Goal: Task Accomplishment & Management: Manage account settings

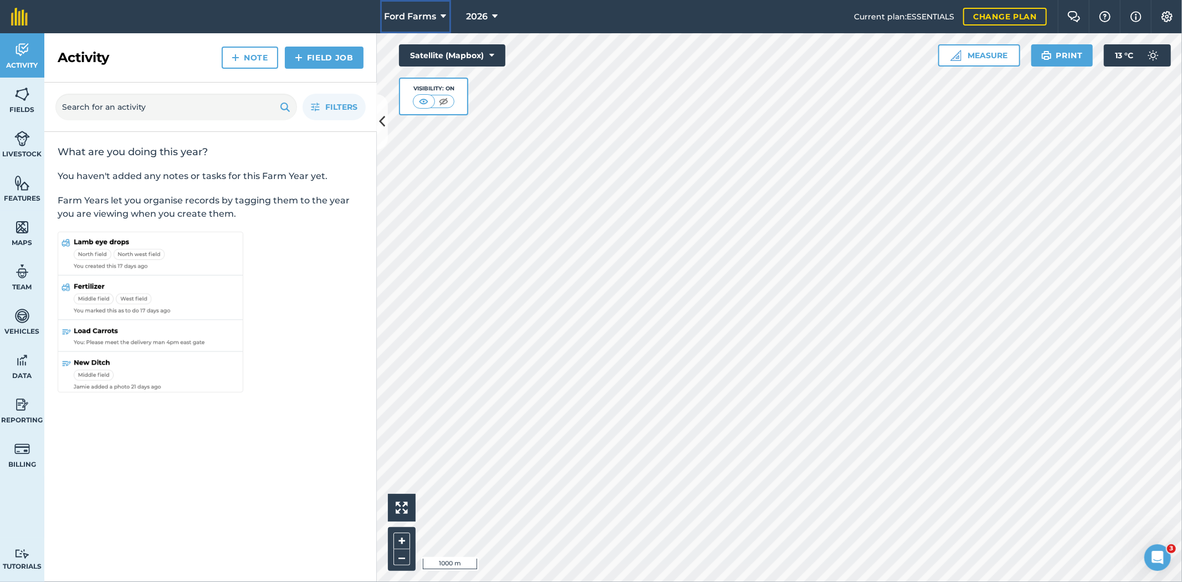
click at [439, 19] on button "Ford Farms" at bounding box center [415, 16] width 71 height 33
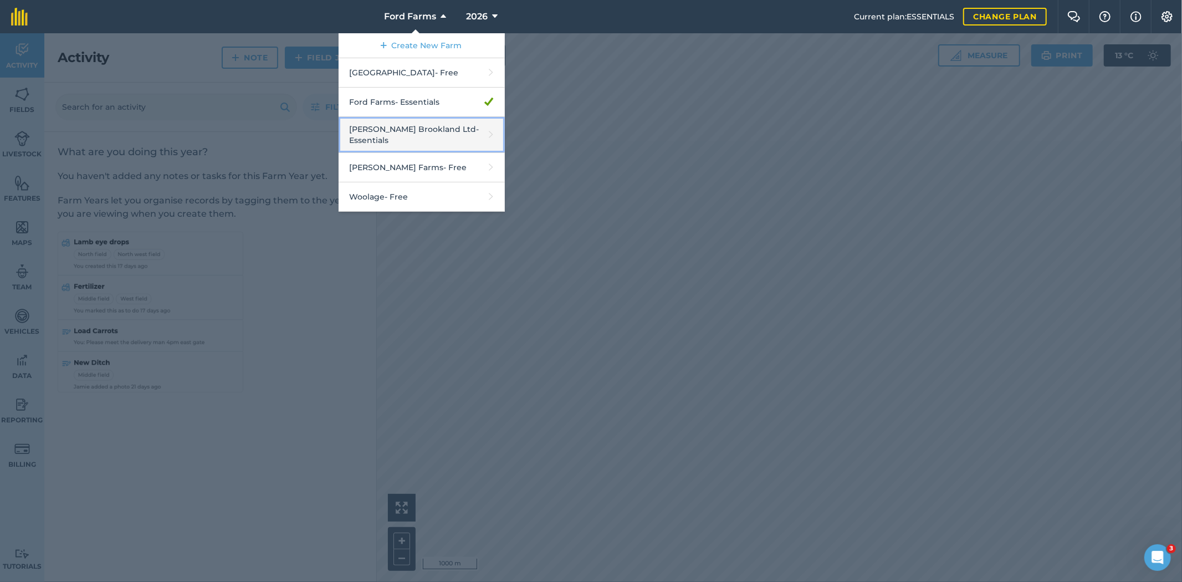
click at [418, 142] on link "[PERSON_NAME] Brookland Ltd - Essentials" at bounding box center [422, 135] width 166 height 36
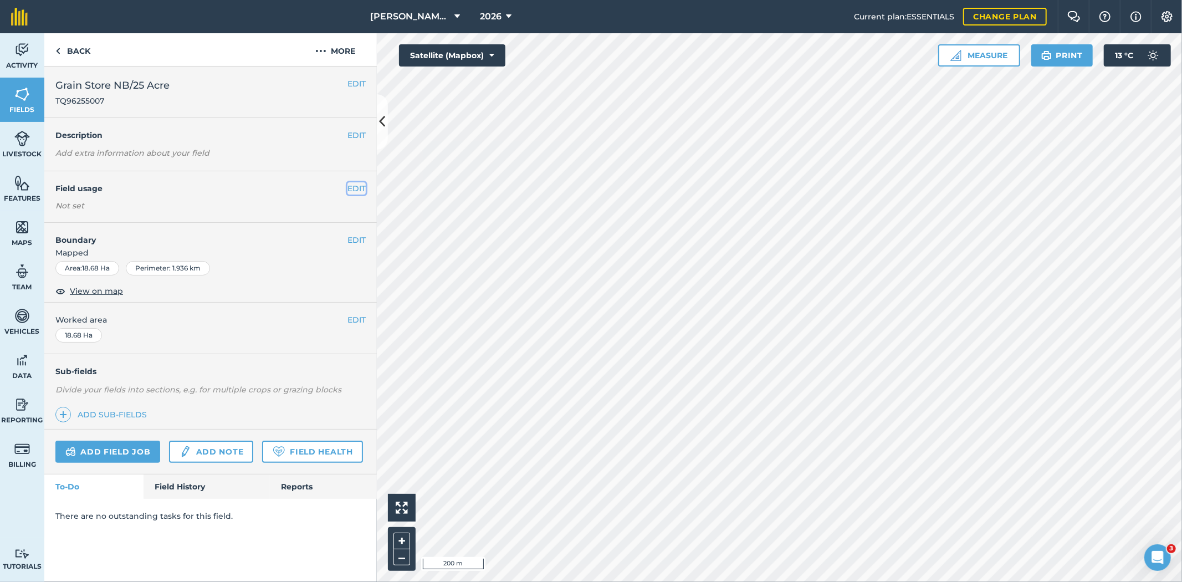
click at [355, 190] on button "EDIT" at bounding box center [356, 188] width 18 height 12
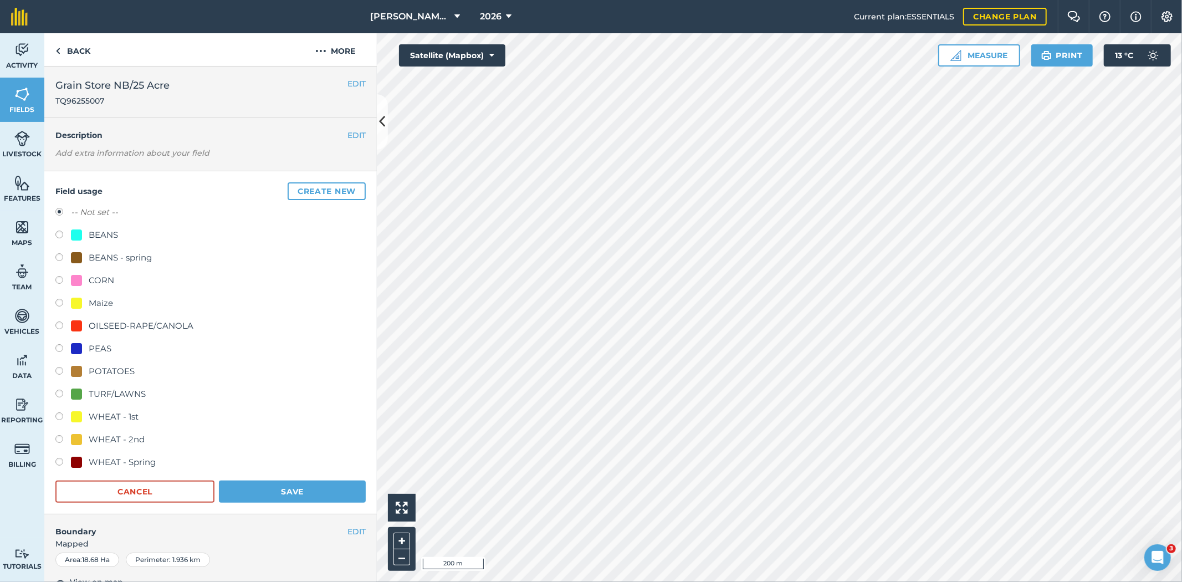
click at [114, 367] on div "POTATOES" at bounding box center [112, 371] width 46 height 13
radio input "true"
radio input "false"
click at [268, 489] on button "Save" at bounding box center [292, 491] width 147 height 22
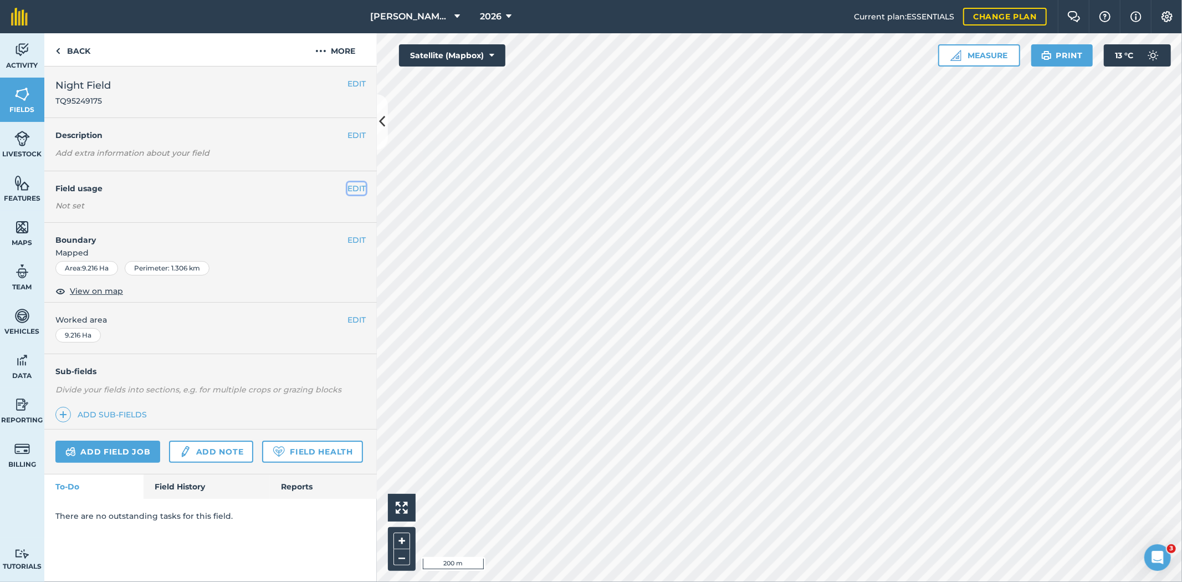
click at [355, 185] on button "EDIT" at bounding box center [356, 188] width 18 height 12
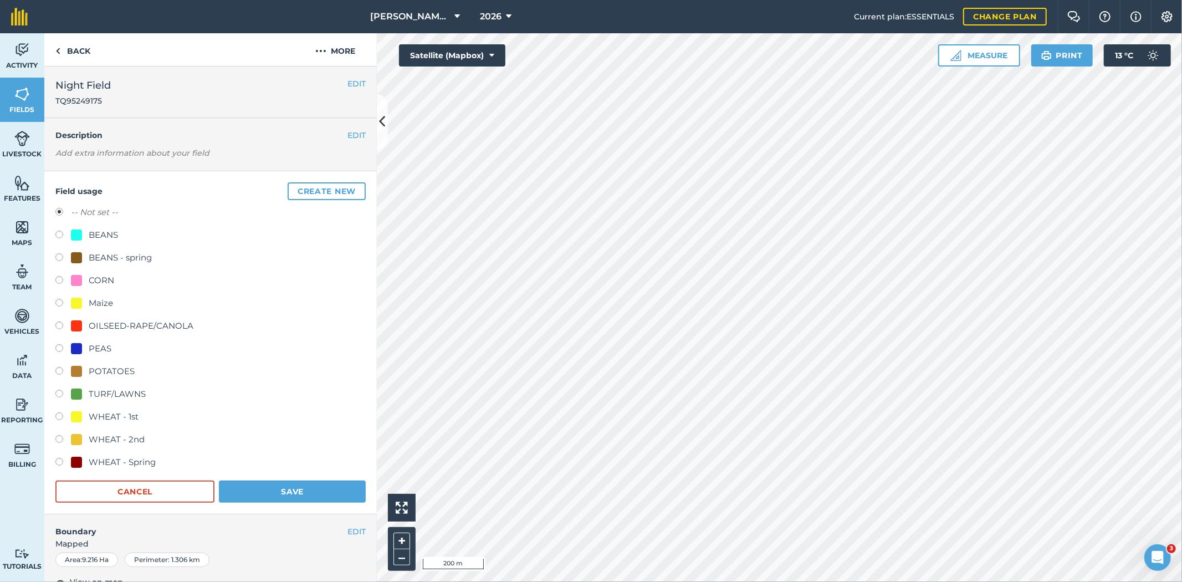
click at [115, 368] on div "POTATOES" at bounding box center [112, 371] width 46 height 13
radio input "true"
radio input "false"
click at [307, 495] on button "Save" at bounding box center [292, 491] width 147 height 22
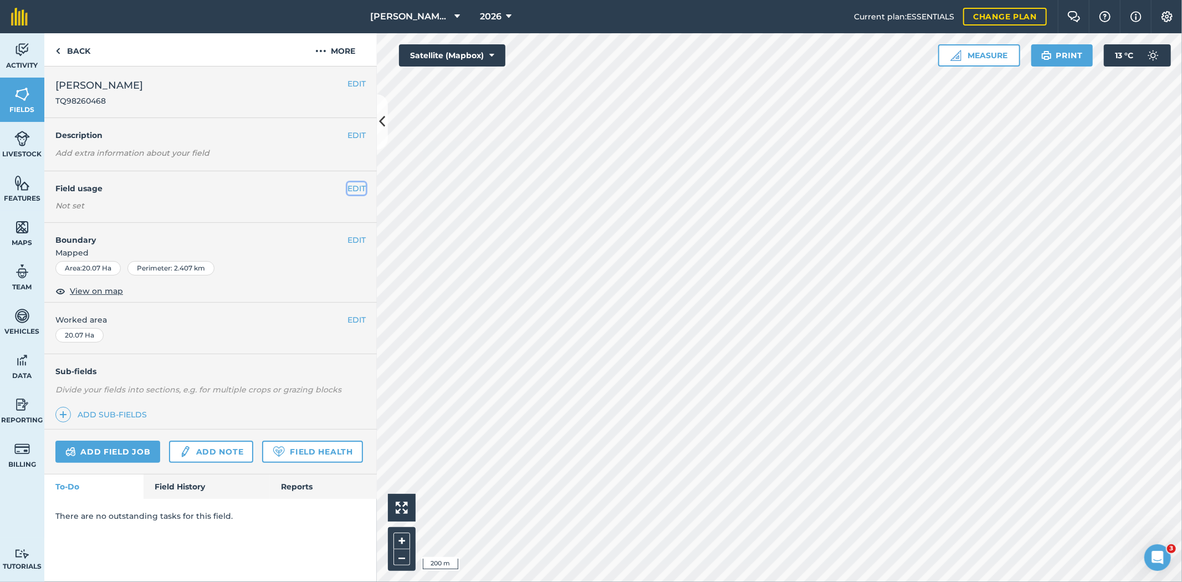
click at [353, 190] on button "EDIT" at bounding box center [356, 188] width 18 height 12
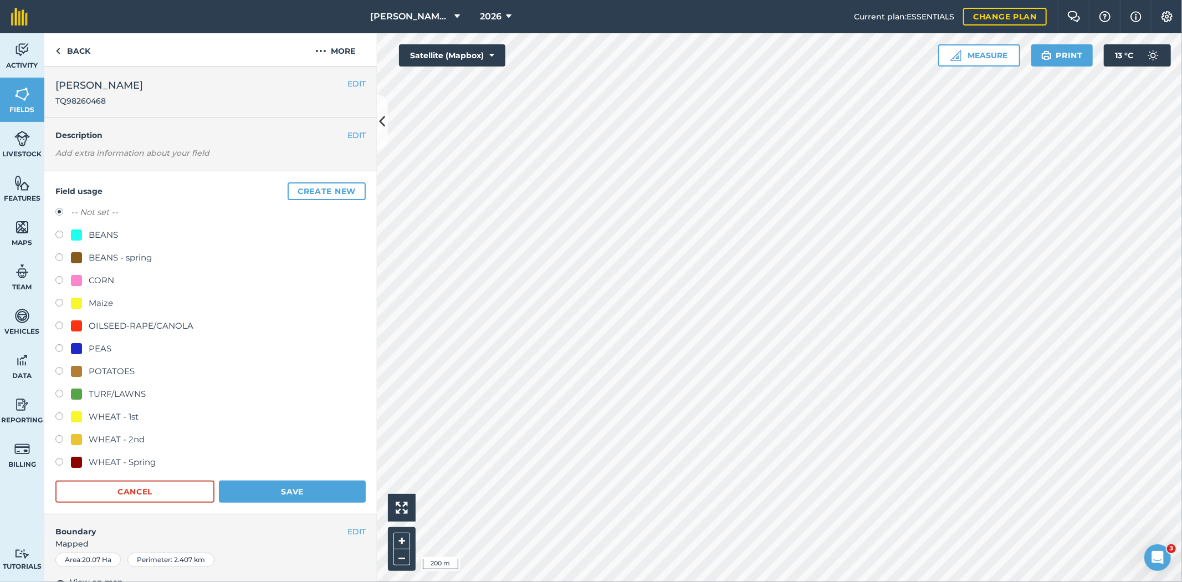
click at [126, 375] on div "POTATOES" at bounding box center [112, 371] width 46 height 13
radio input "true"
radio input "false"
click at [270, 496] on button "Save" at bounding box center [292, 491] width 147 height 22
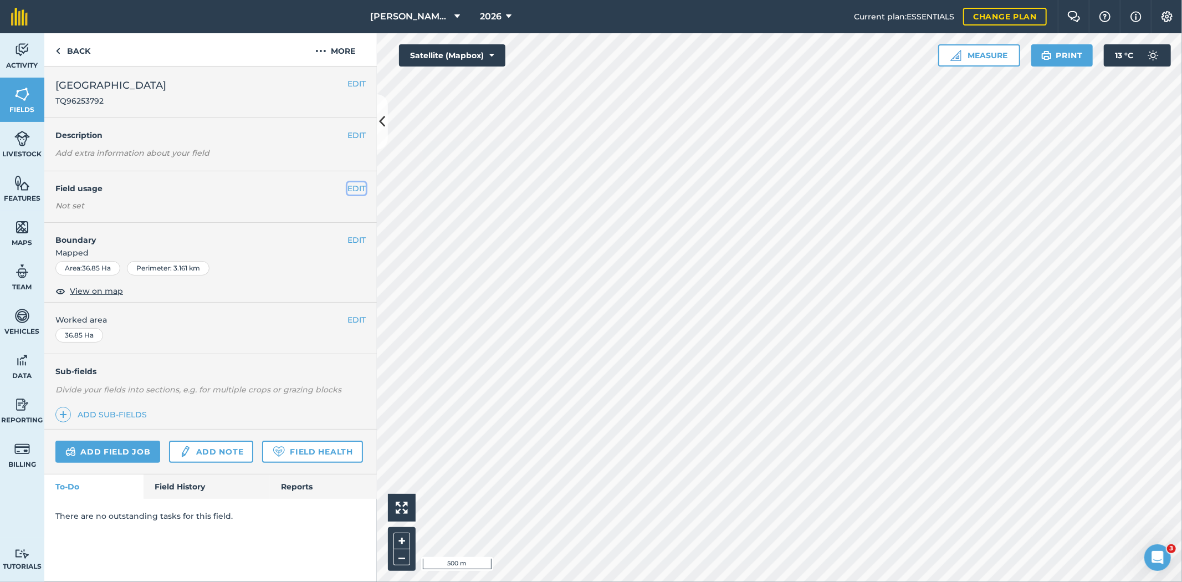
click at [359, 190] on button "EDIT" at bounding box center [356, 188] width 18 height 12
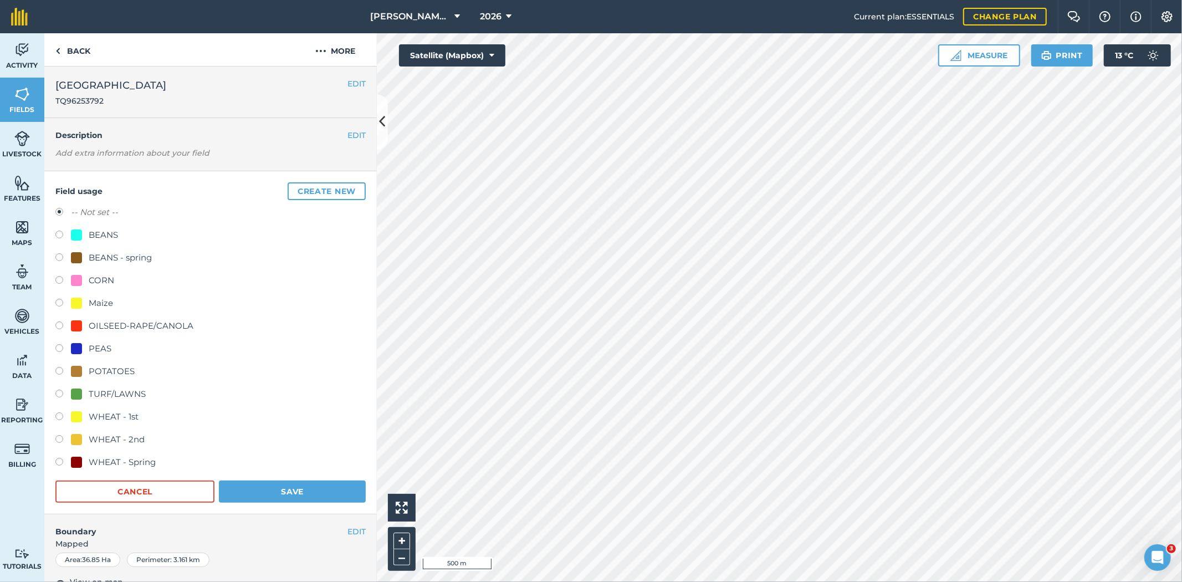
click at [117, 367] on div "POTATOES" at bounding box center [112, 371] width 46 height 13
radio input "true"
radio input "false"
click at [308, 483] on button "Save" at bounding box center [292, 491] width 147 height 22
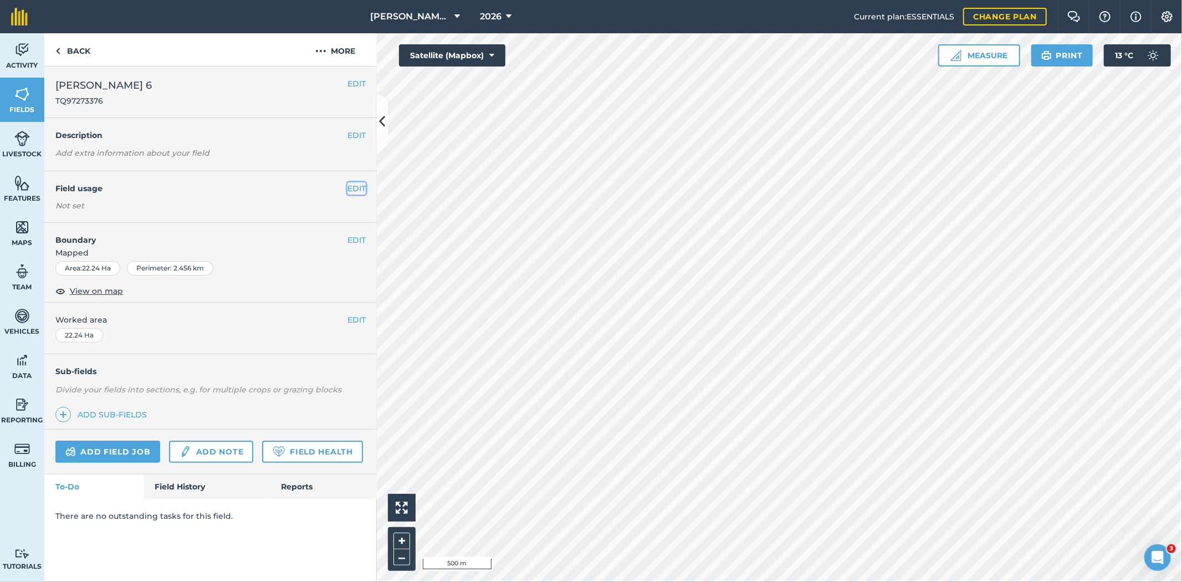
click at [352, 188] on button "EDIT" at bounding box center [356, 188] width 18 height 12
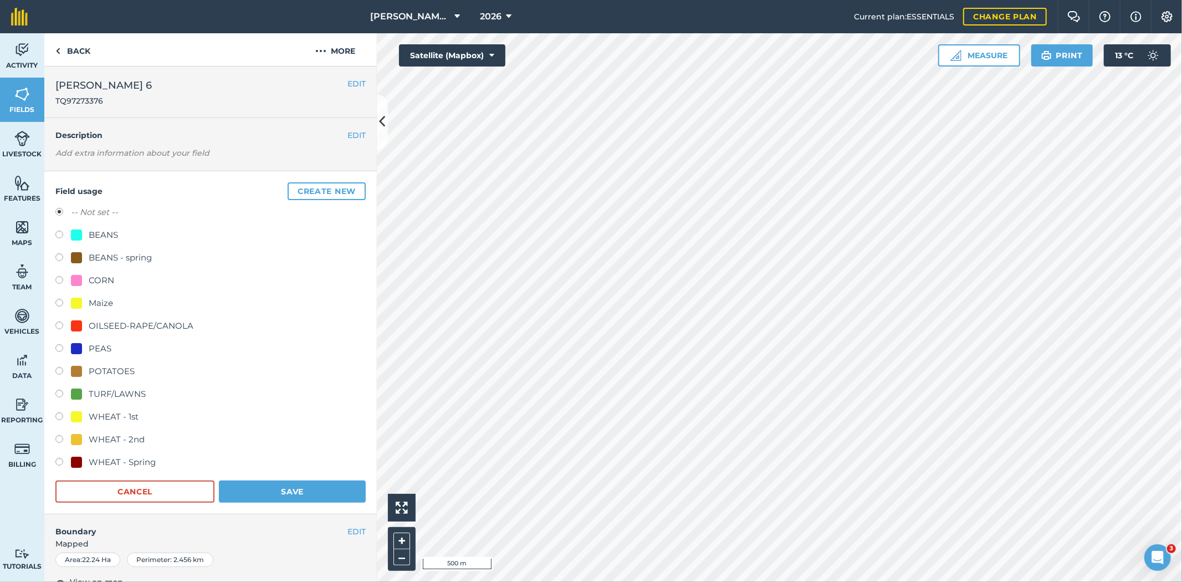
click at [125, 370] on div "POTATOES" at bounding box center [112, 371] width 46 height 13
radio input "true"
radio input "false"
click at [275, 495] on button "Save" at bounding box center [292, 491] width 147 height 22
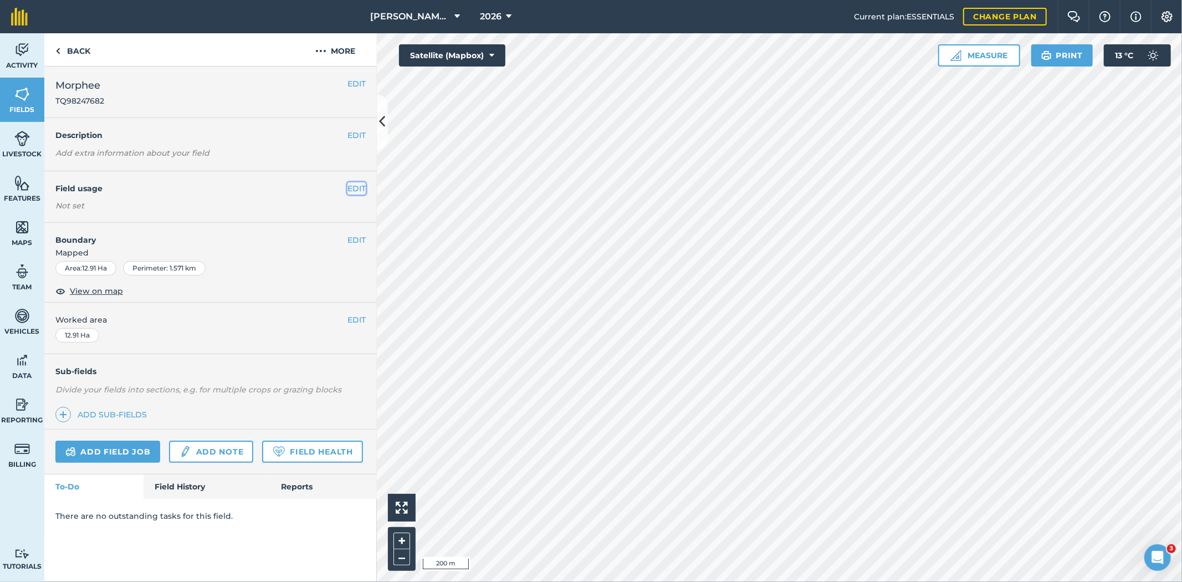
click at [356, 186] on button "EDIT" at bounding box center [356, 188] width 18 height 12
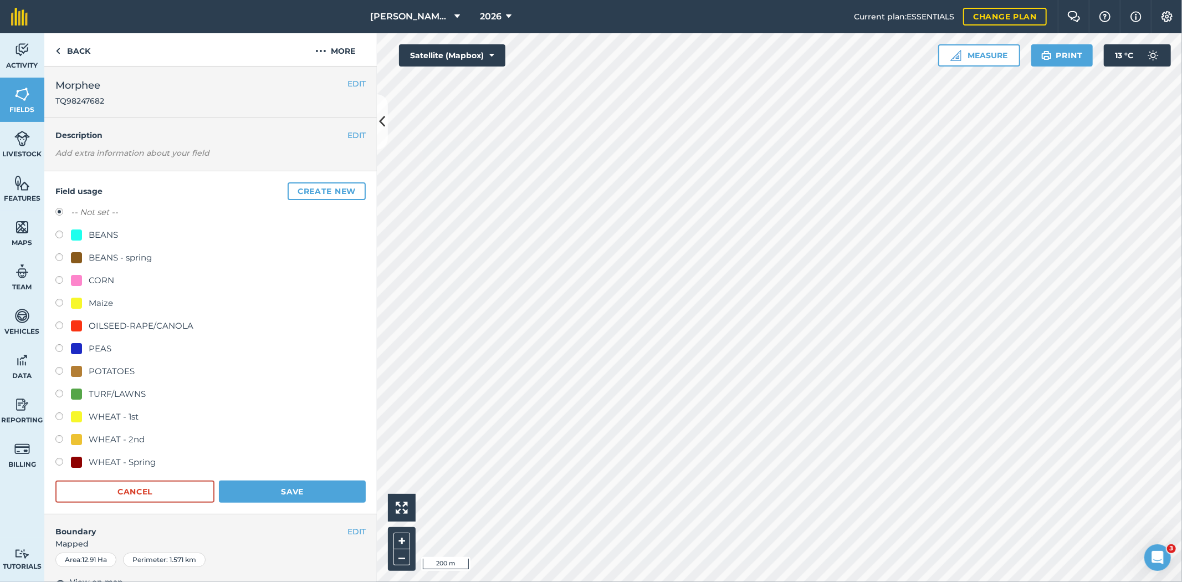
click at [125, 372] on div "POTATOES" at bounding box center [112, 371] width 46 height 13
radio input "true"
radio input "false"
click at [263, 483] on button "Save" at bounding box center [292, 491] width 147 height 22
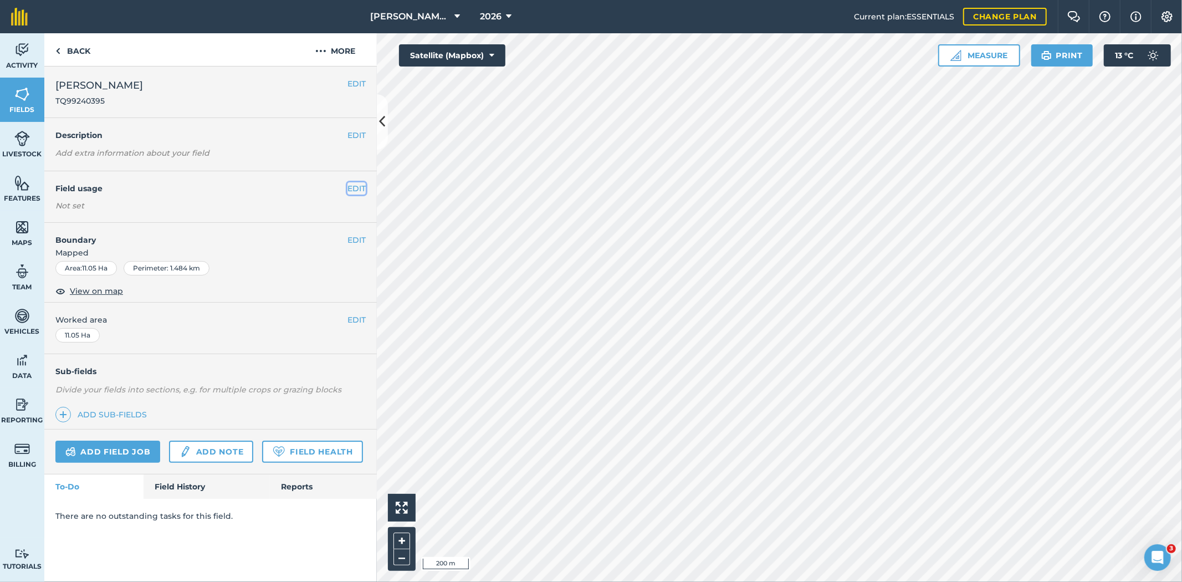
click at [350, 188] on button "EDIT" at bounding box center [356, 188] width 18 height 12
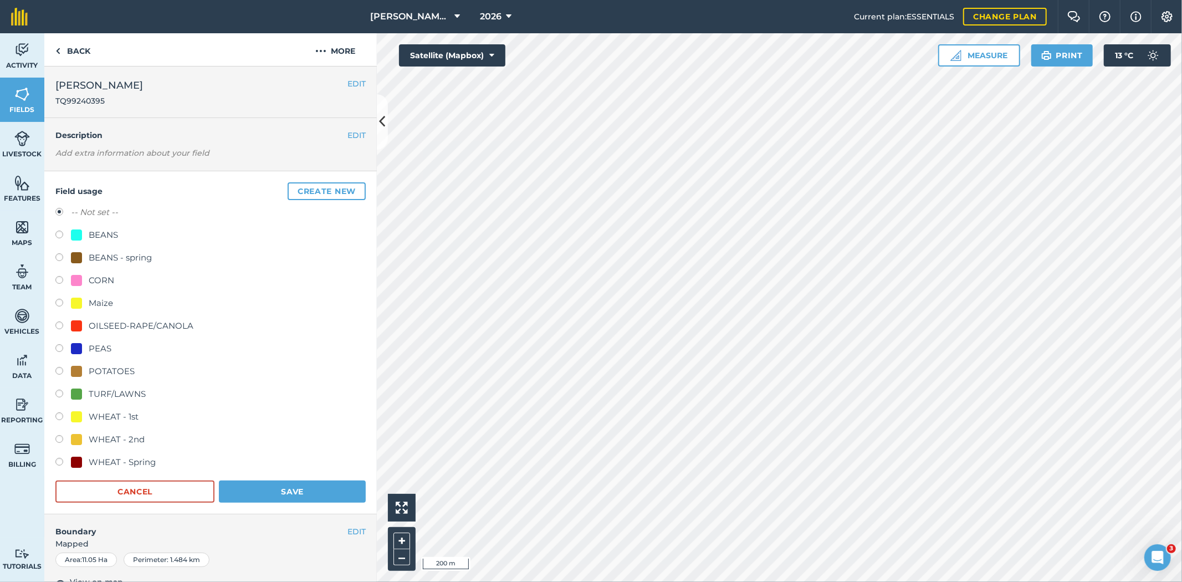
click at [226, 377] on div "POTATOES" at bounding box center [210, 373] width 310 height 16
click at [91, 366] on div "POTATOES" at bounding box center [112, 371] width 46 height 13
radio input "true"
radio input "false"
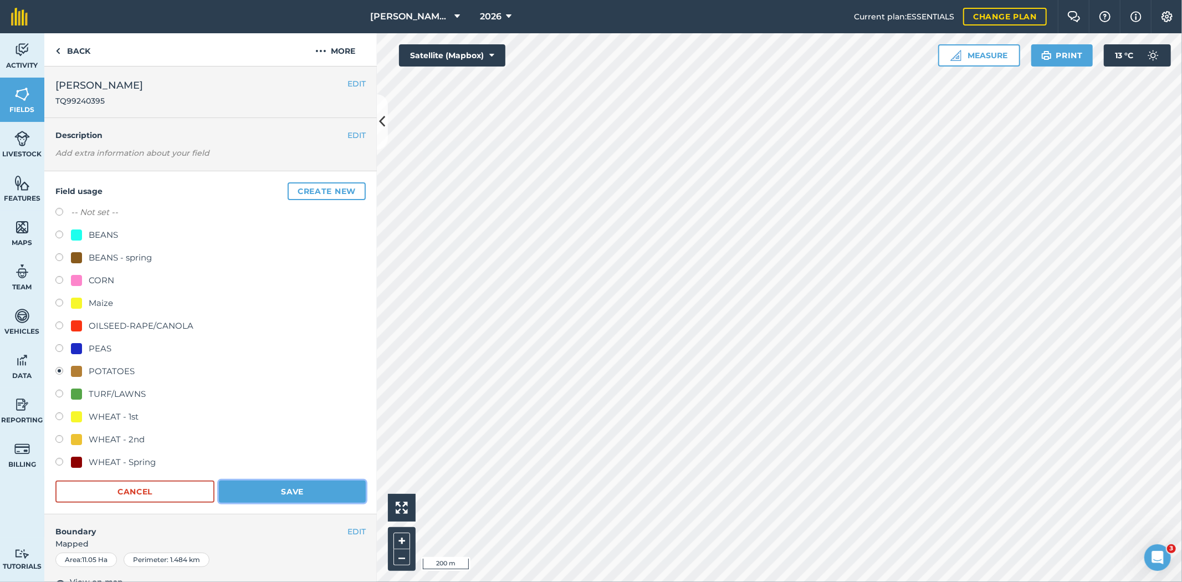
click at [254, 485] on button "Save" at bounding box center [292, 491] width 147 height 22
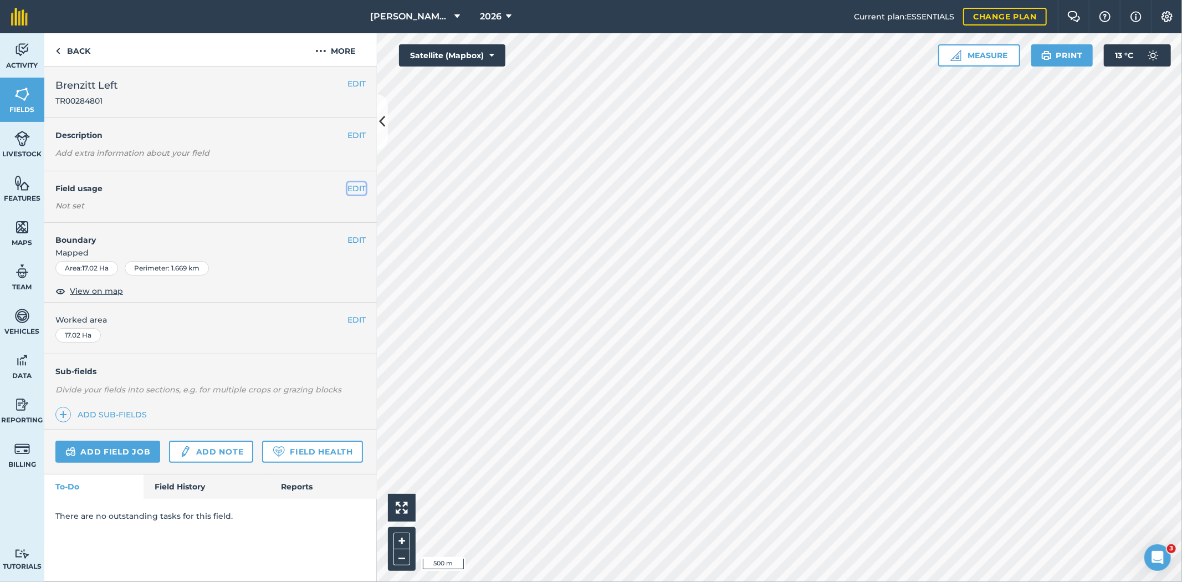
click at [359, 186] on button "EDIT" at bounding box center [356, 188] width 18 height 12
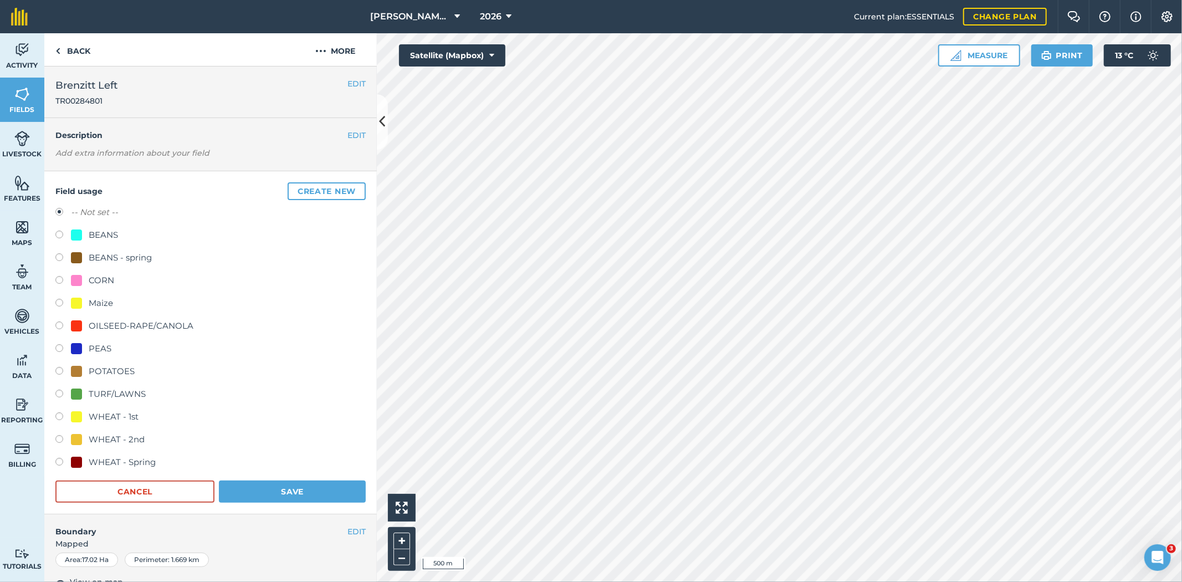
click at [125, 326] on div "OILSEED-RAPE/CANOLA" at bounding box center [141, 325] width 105 height 13
radio input "true"
radio input "false"
click at [255, 485] on button "Save" at bounding box center [292, 491] width 147 height 22
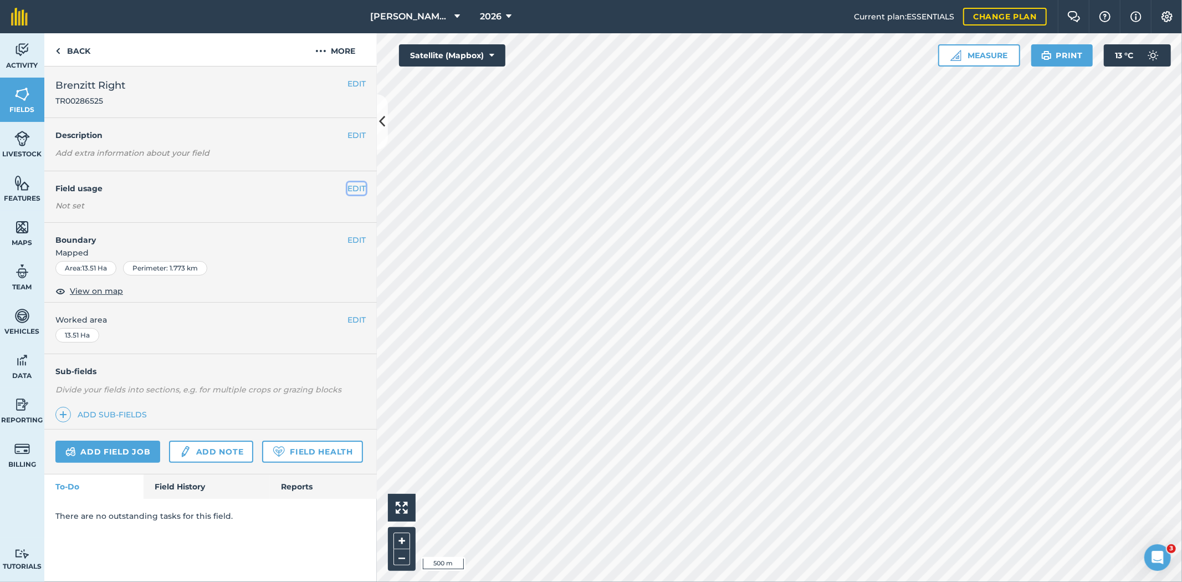
click at [359, 190] on button "EDIT" at bounding box center [356, 188] width 18 height 12
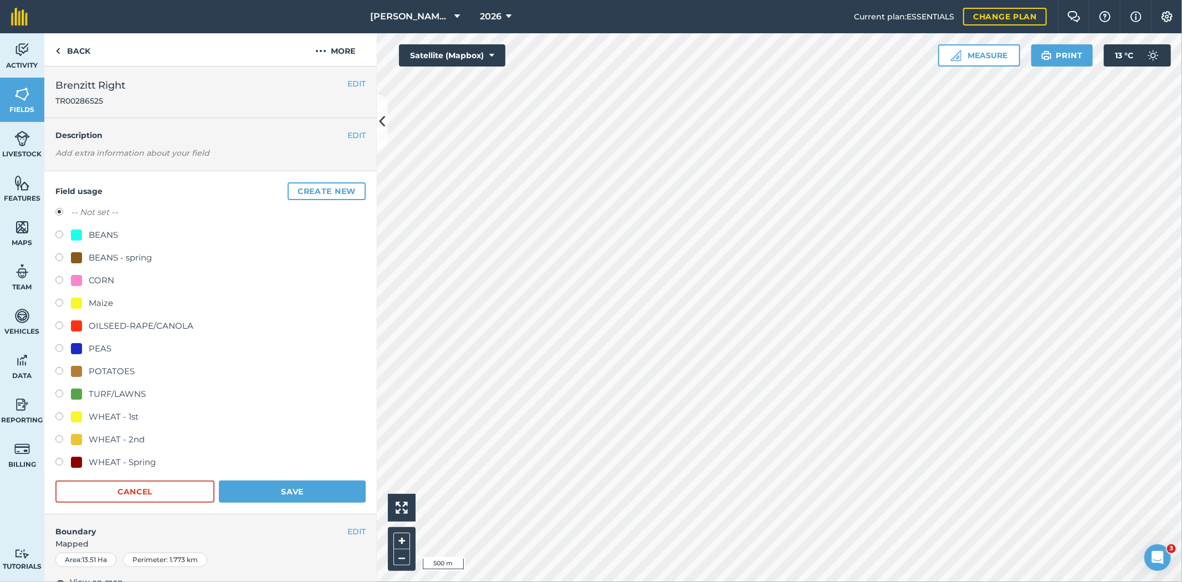
click at [150, 324] on div "OILSEED-RAPE/CANOLA" at bounding box center [141, 325] width 105 height 13
radio input "true"
radio input "false"
click at [253, 490] on button "Save" at bounding box center [292, 491] width 147 height 22
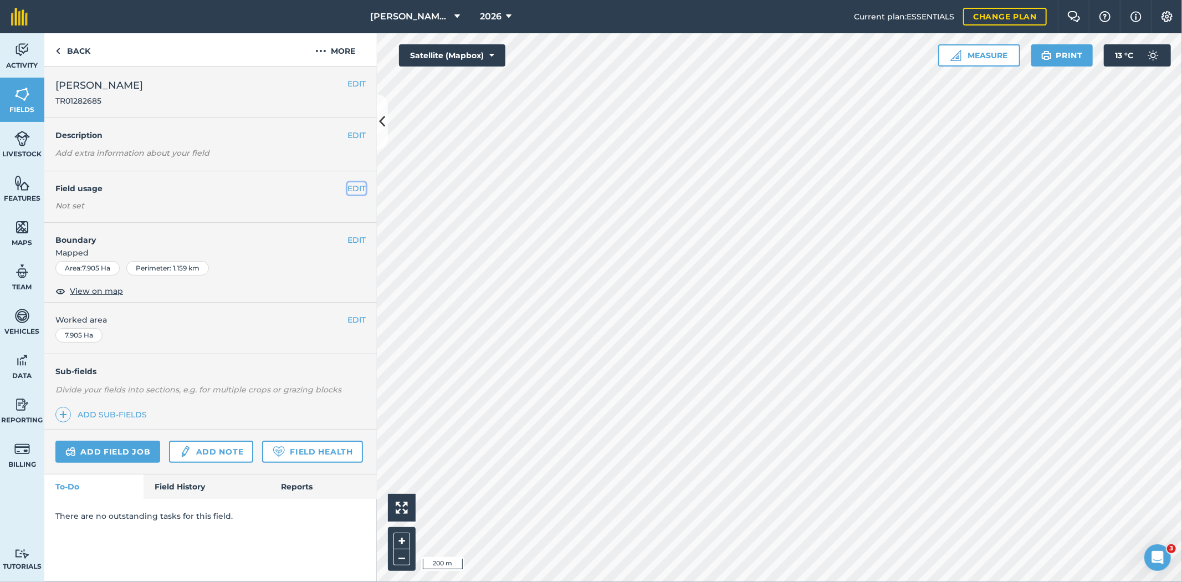
click at [362, 191] on button "EDIT" at bounding box center [356, 188] width 18 height 12
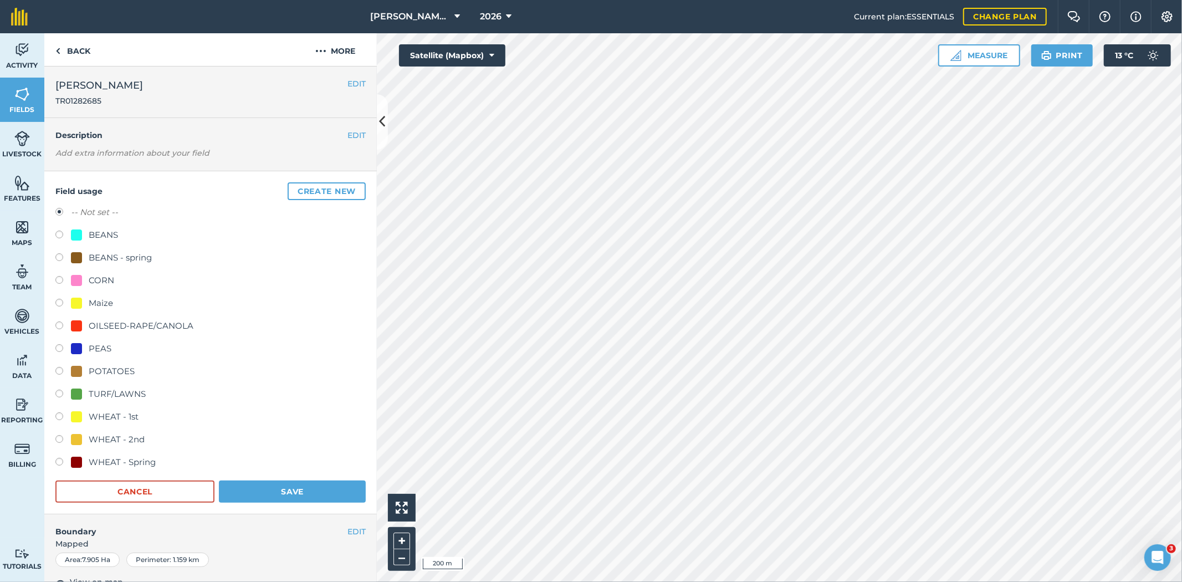
click at [154, 325] on div "OILSEED-RAPE/CANOLA" at bounding box center [141, 325] width 105 height 13
radio input "true"
radio input "false"
click at [240, 495] on button "Save" at bounding box center [292, 491] width 147 height 22
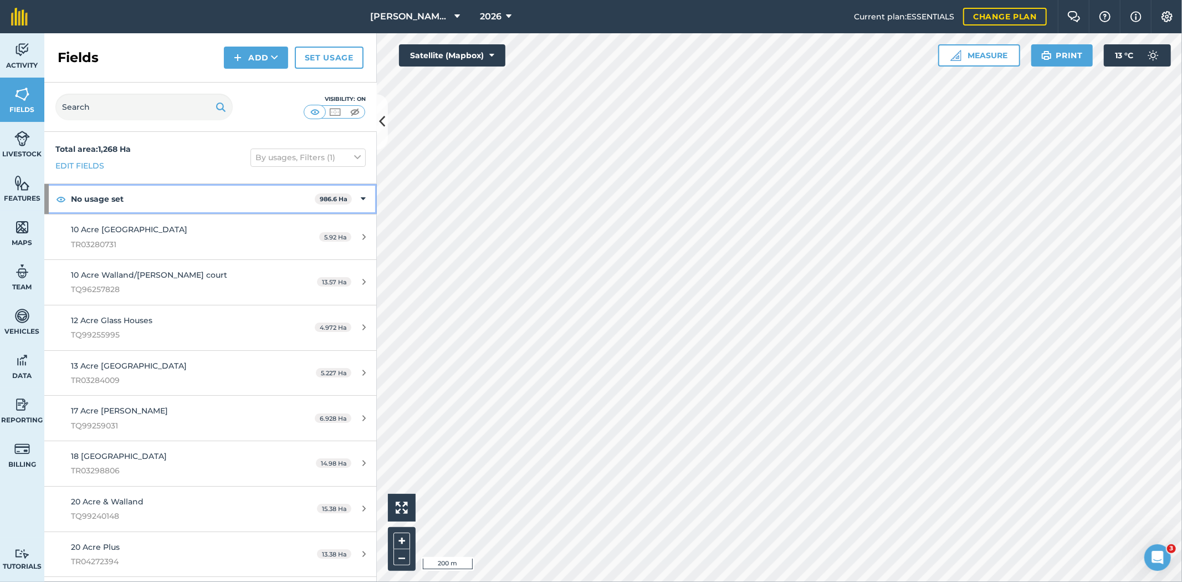
click at [361, 198] on icon at bounding box center [363, 199] width 5 height 12
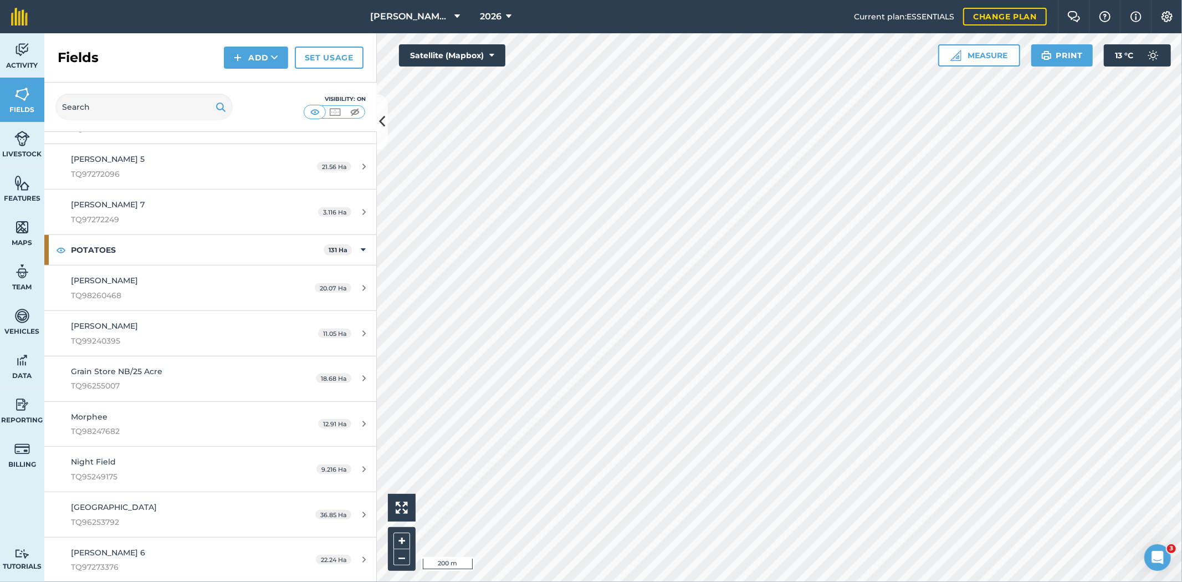
scroll to position [555, 0]
